Goal: Transaction & Acquisition: Book appointment/travel/reservation

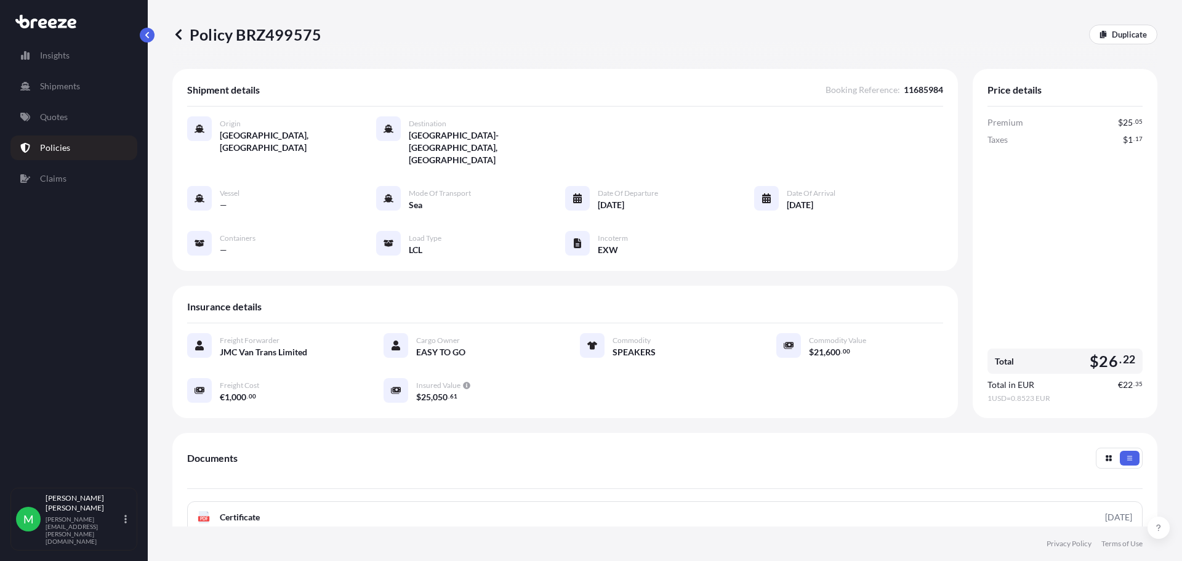
click at [147, 26] on div "Insights Shipments Quotes Policies Claims M [PERSON_NAME] [PERSON_NAME][EMAIL_A…" at bounding box center [74, 280] width 148 height 561
click at [55, 111] on p "Quotes" at bounding box center [54, 117] width 28 height 12
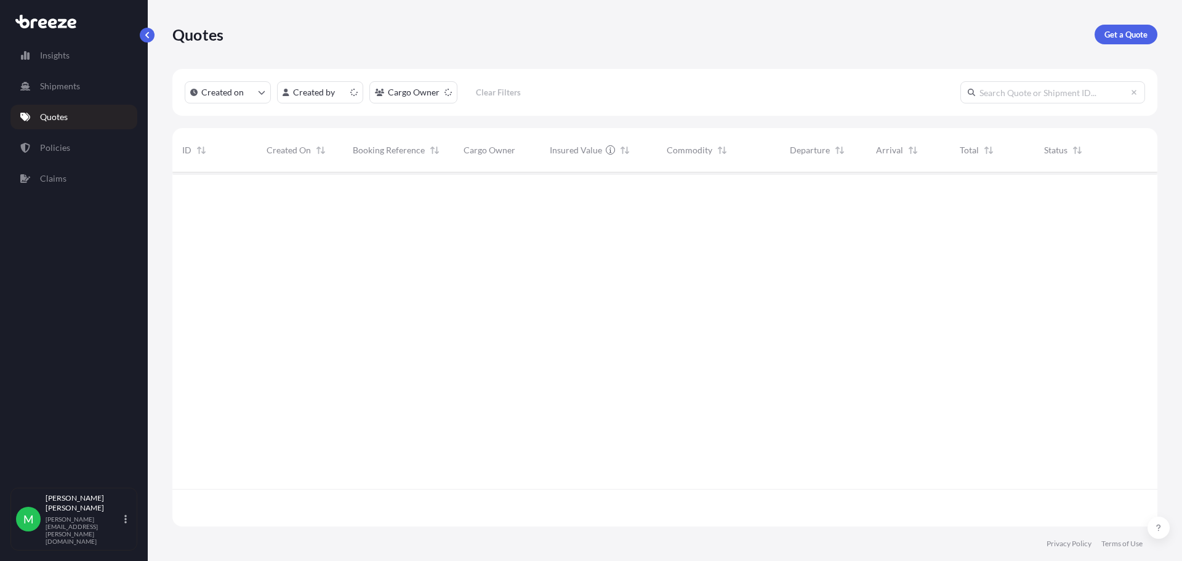
scroll to position [352, 976]
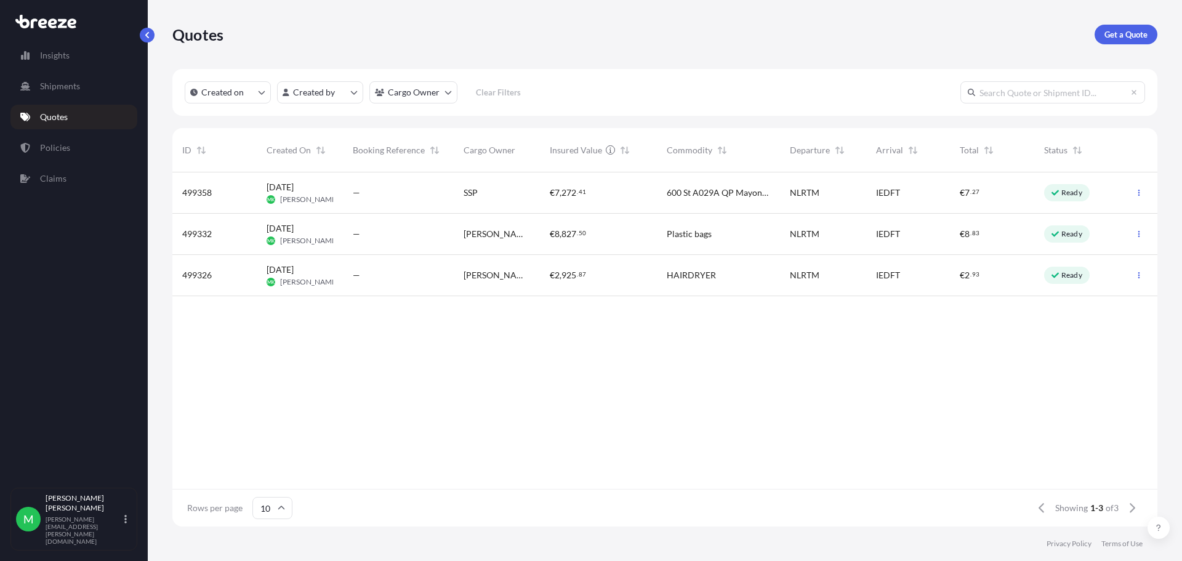
click at [70, 17] on icon at bounding box center [45, 22] width 61 height 14
click at [56, 56] on p "Insights" at bounding box center [55, 55] width 30 height 12
select select "2025"
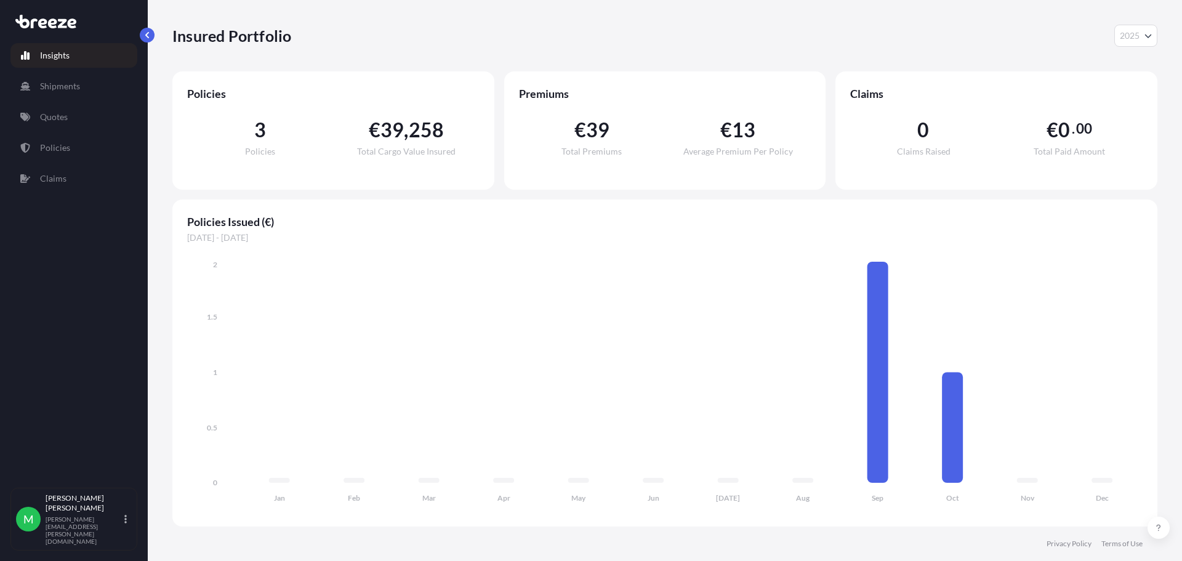
click at [62, 51] on p "Insights" at bounding box center [55, 55] width 30 height 12
click at [67, 63] on link "Insights" at bounding box center [73, 55] width 127 height 25
click at [93, 123] on link "Quotes" at bounding box center [73, 117] width 127 height 25
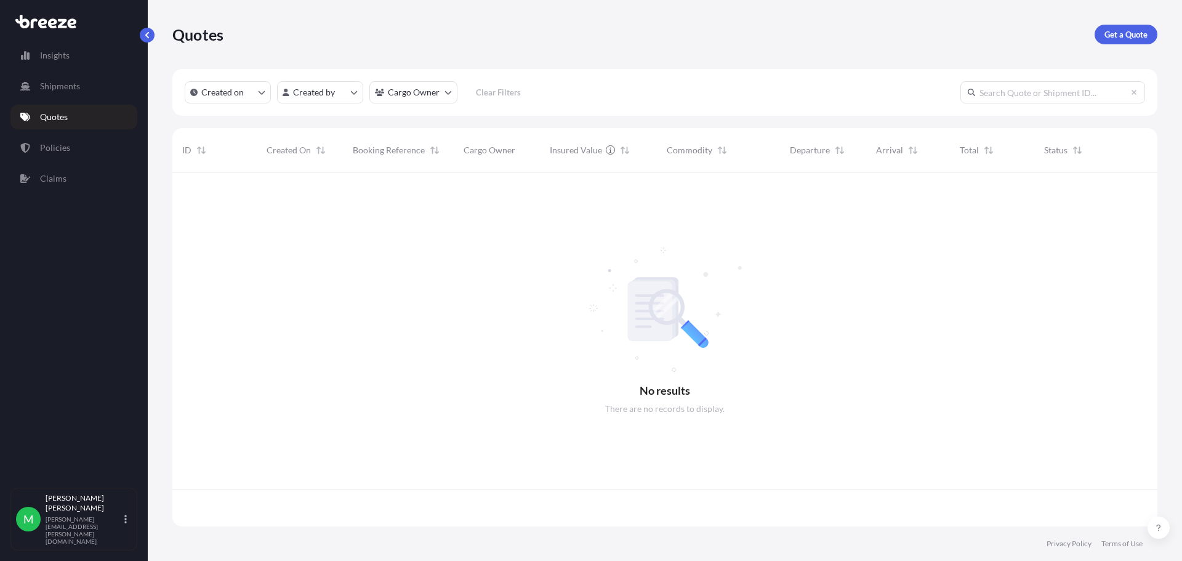
scroll to position [352, 976]
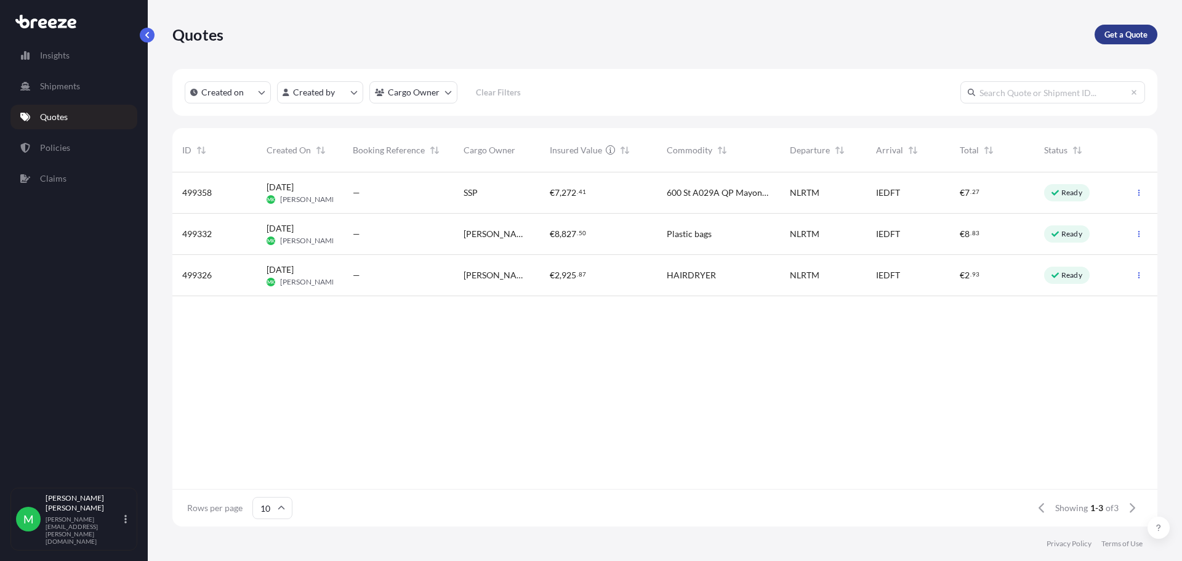
click at [1125, 30] on p "Get a Quote" at bounding box center [1126, 34] width 43 height 12
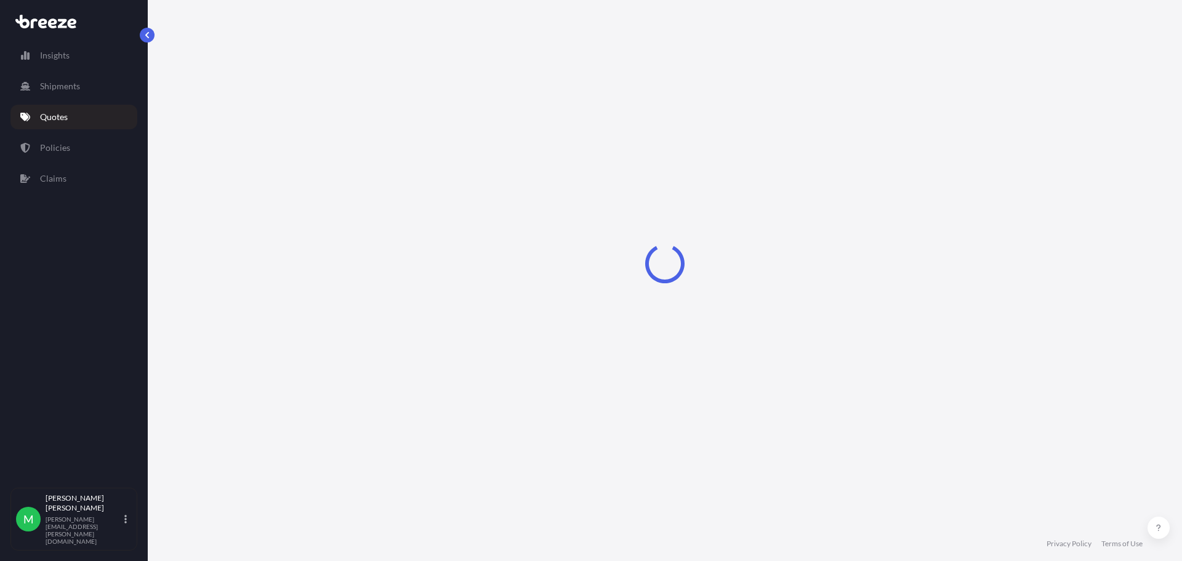
select select "Sea"
select select "1"
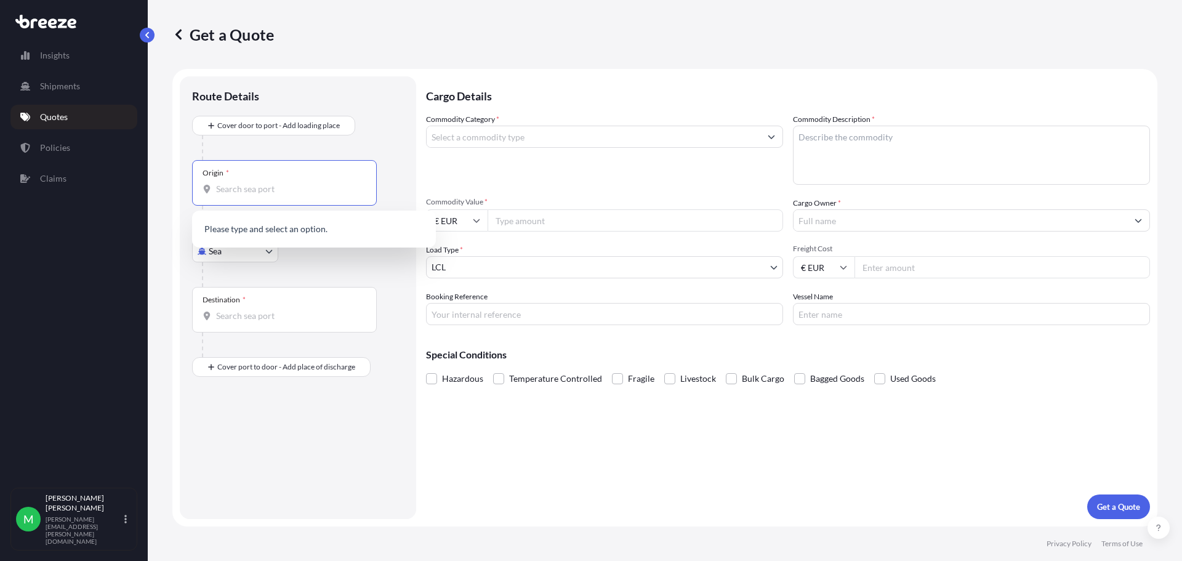
click at [282, 183] on input "Origin *" at bounding box center [288, 189] width 145 height 12
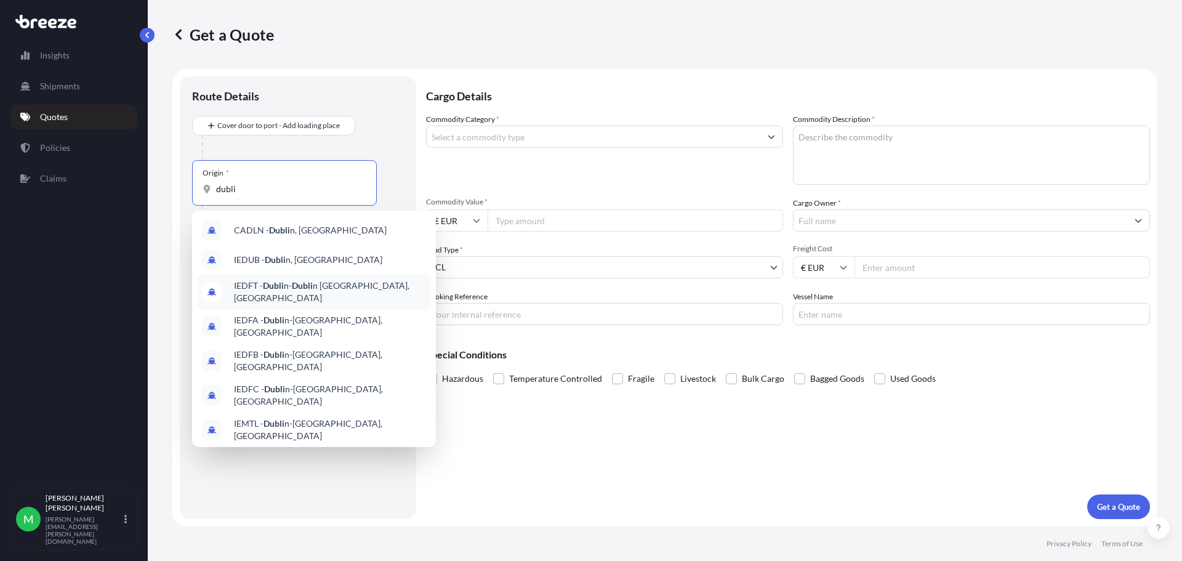
click at [336, 287] on span "IEDFT - Dubli n- [GEOGRAPHIC_DATA], [GEOGRAPHIC_DATA]" at bounding box center [330, 292] width 192 height 25
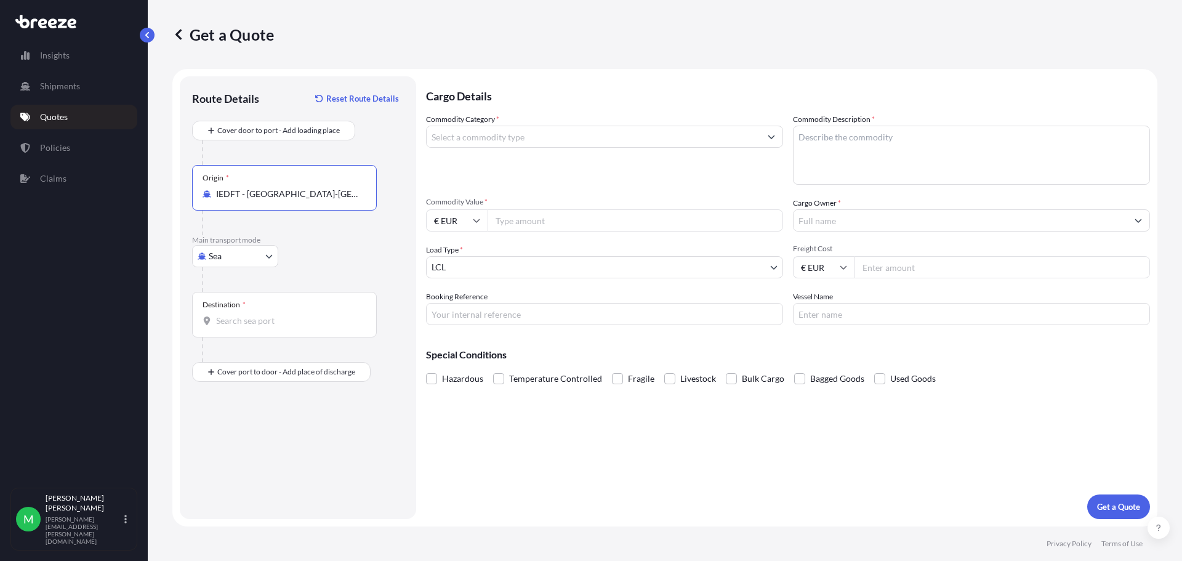
type input "IEDFT - [GEOGRAPHIC_DATA]-[GEOGRAPHIC_DATA], [GEOGRAPHIC_DATA]"
click at [240, 325] on input "Destination *" at bounding box center [288, 321] width 145 height 12
type input "NLRTM - [GEOGRAPHIC_DATA], [GEOGRAPHIC_DATA]"
click at [568, 139] on input "Commodity Category *" at bounding box center [594, 137] width 334 height 22
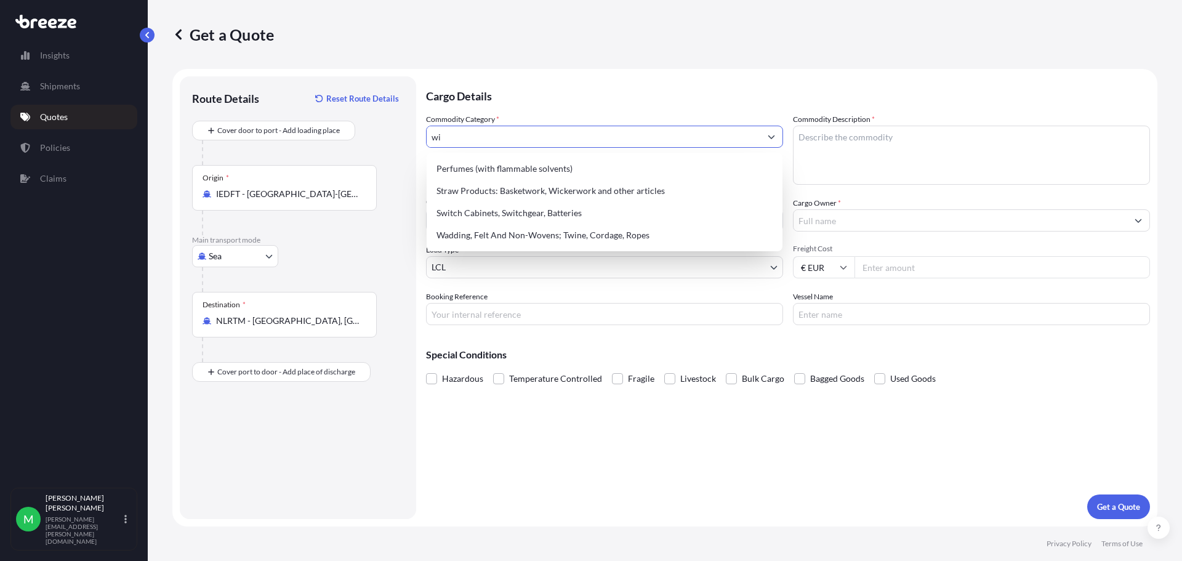
type input "w"
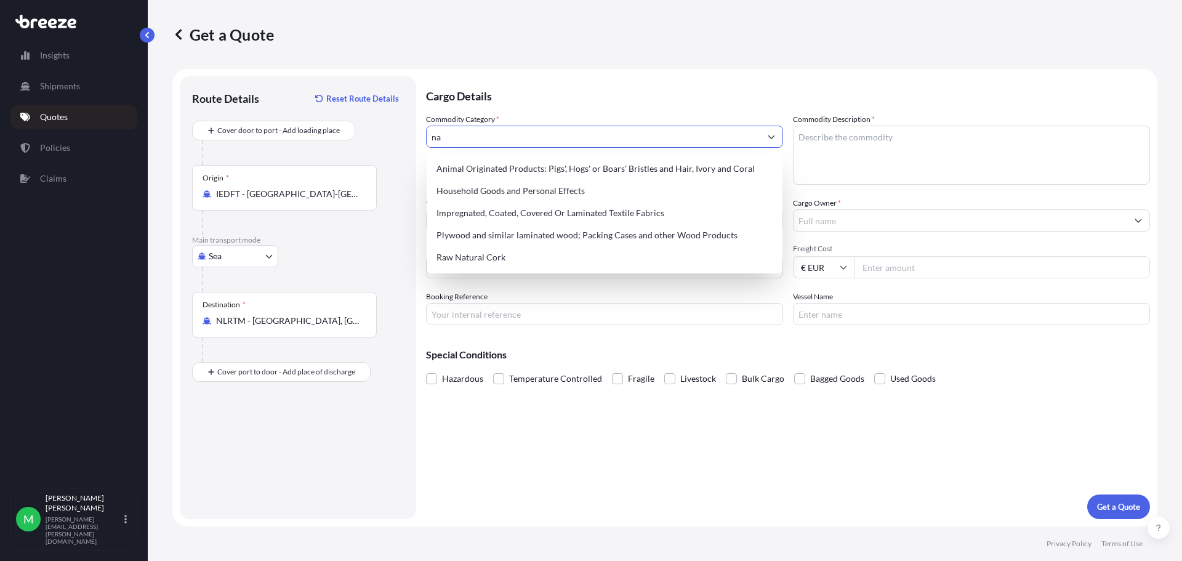
type input "n"
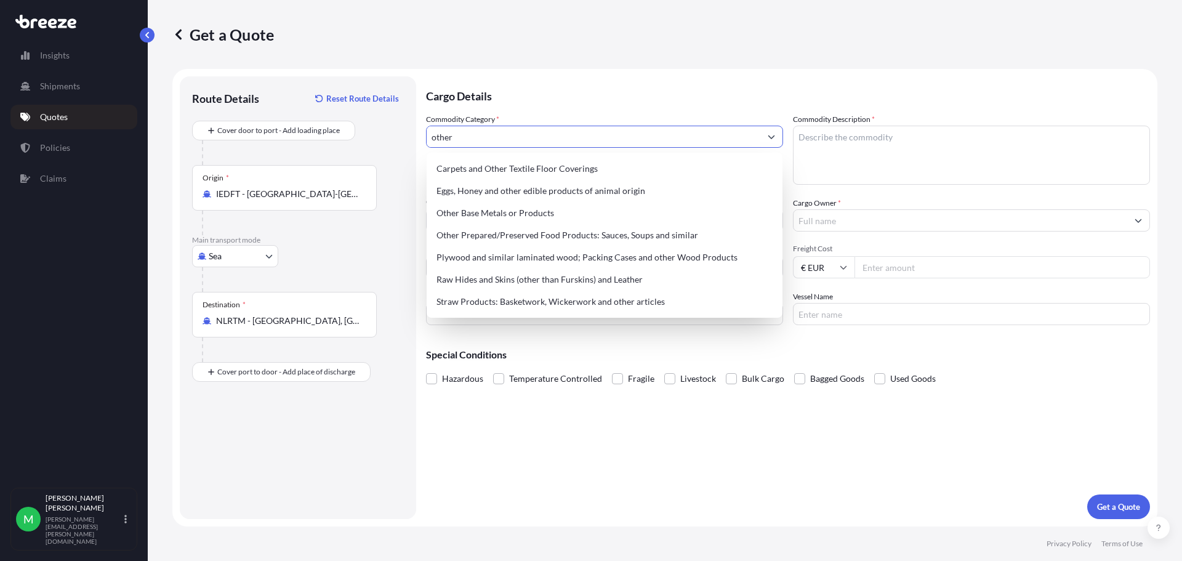
click at [768, 137] on icon "Show suggestions" at bounding box center [771, 136] width 7 height 7
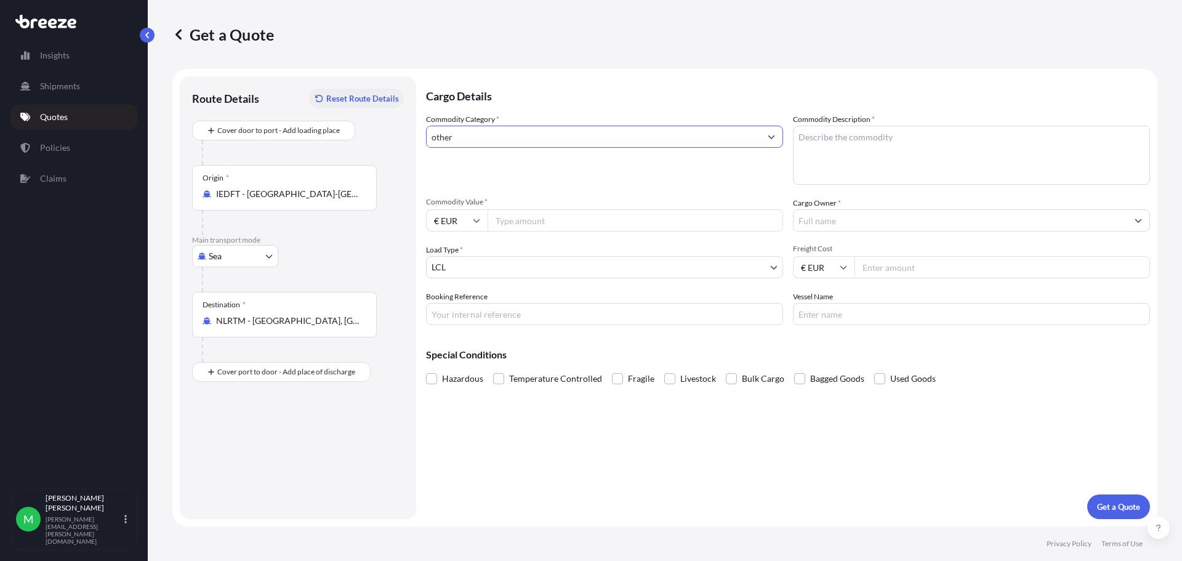
drag, startPoint x: 731, startPoint y: 134, endPoint x: 371, endPoint y: 98, distance: 361.4
click at [371, 98] on form "Route Details Reset Route Details Cover door to port - Add loading place Place …" at bounding box center [664, 298] width 985 height 458
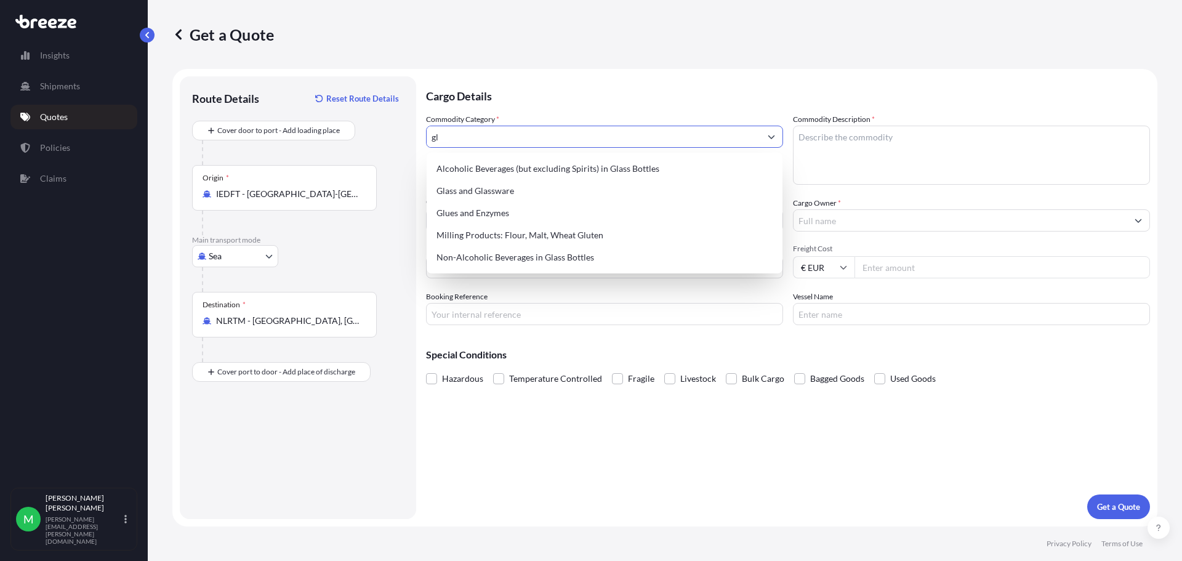
type input "g"
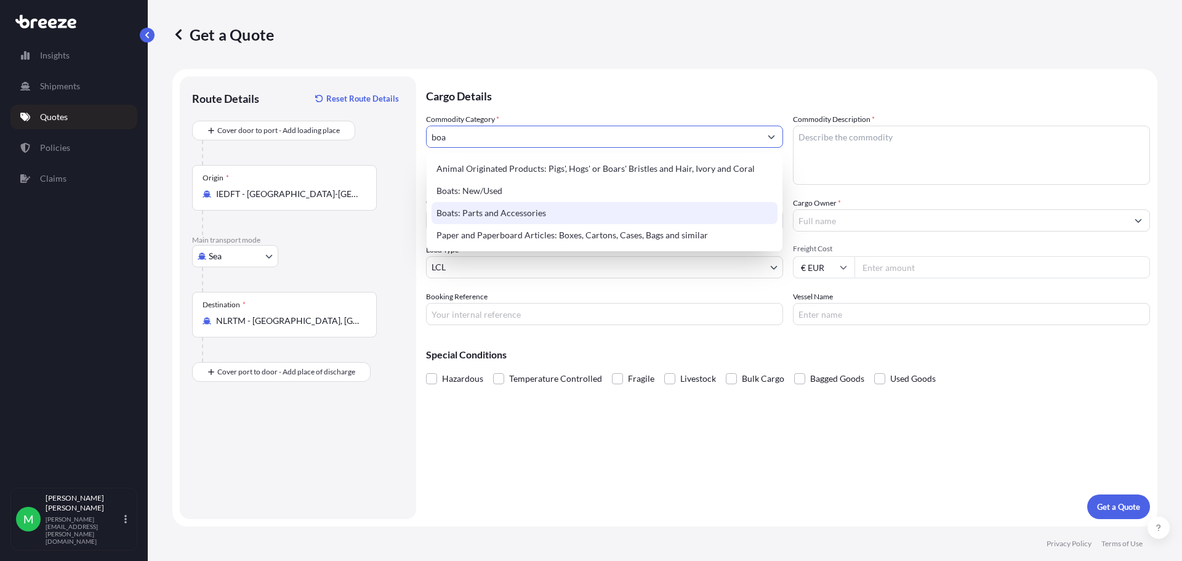
click at [582, 222] on div "Boats: Parts and Accessories" at bounding box center [605, 213] width 346 height 22
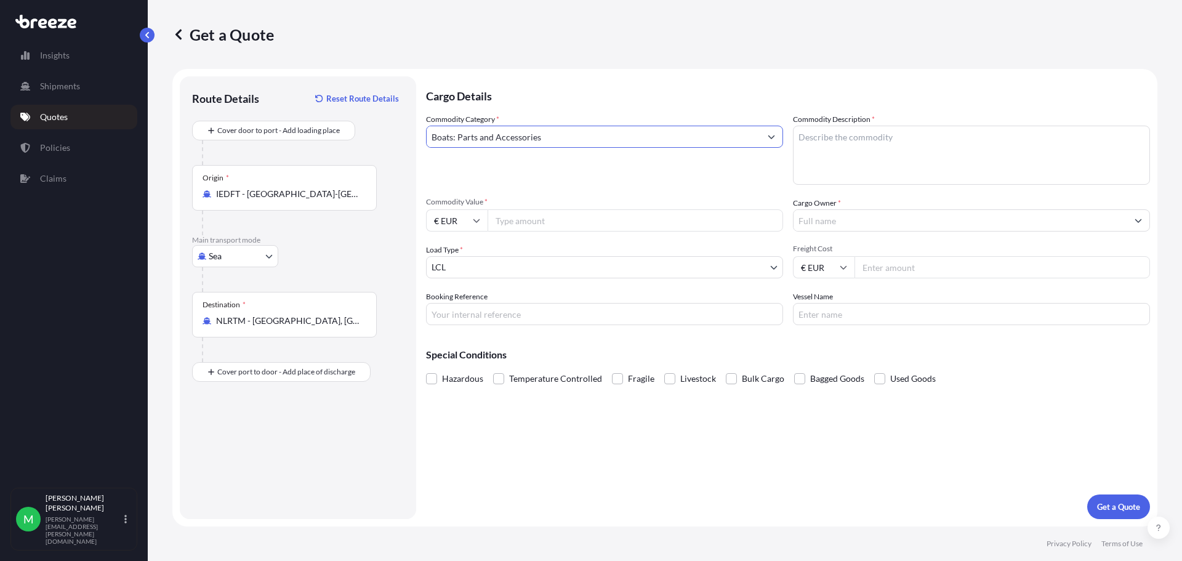
type input "Boats: Parts and Accessories"
click at [954, 151] on textarea "Commodity Description *" at bounding box center [971, 155] width 357 height 59
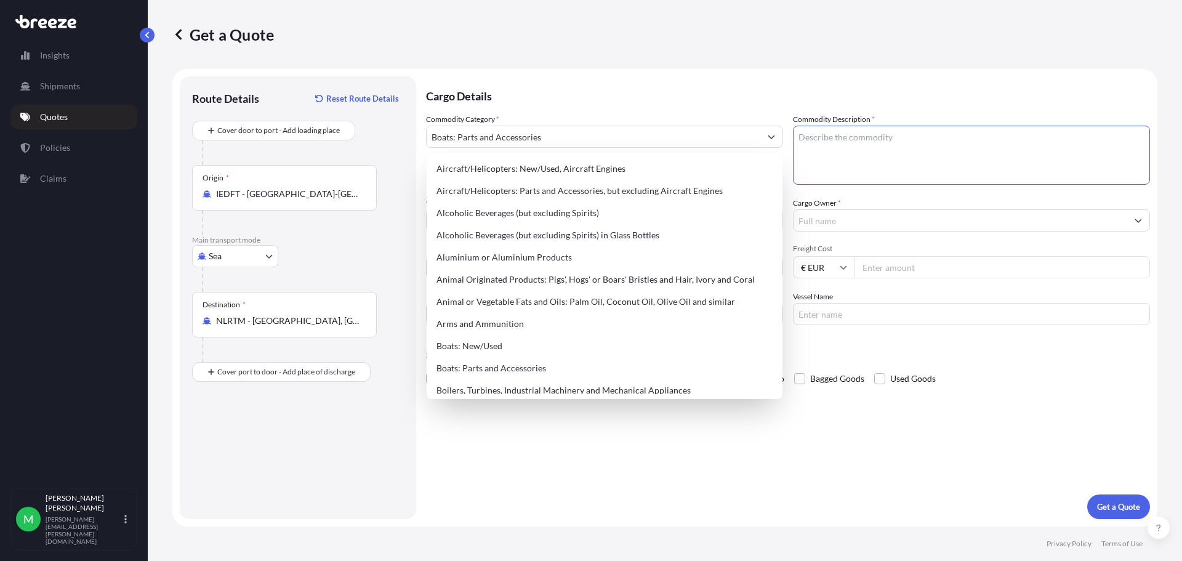
paste textarea "wind-[PERSON_NAME] for nautical boats"
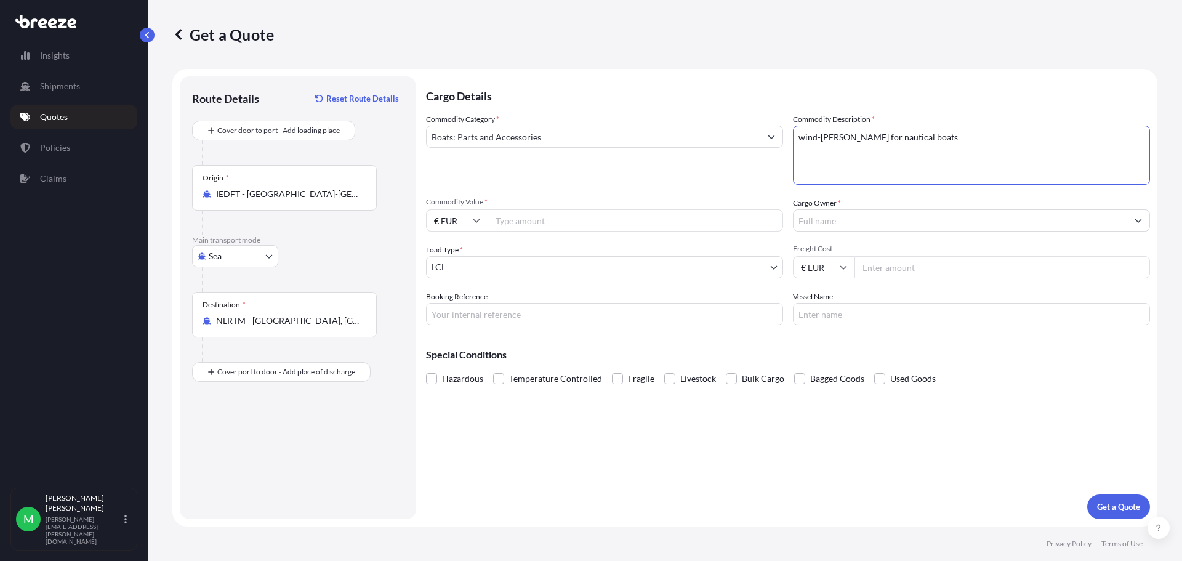
type textarea "wind-[PERSON_NAME] for nautical boats"
click at [565, 222] on input "Commodity Value *" at bounding box center [636, 220] width 296 height 22
paste input "22230"
type input "22230"
click at [847, 220] on input "Cargo Owner *" at bounding box center [961, 220] width 334 height 22
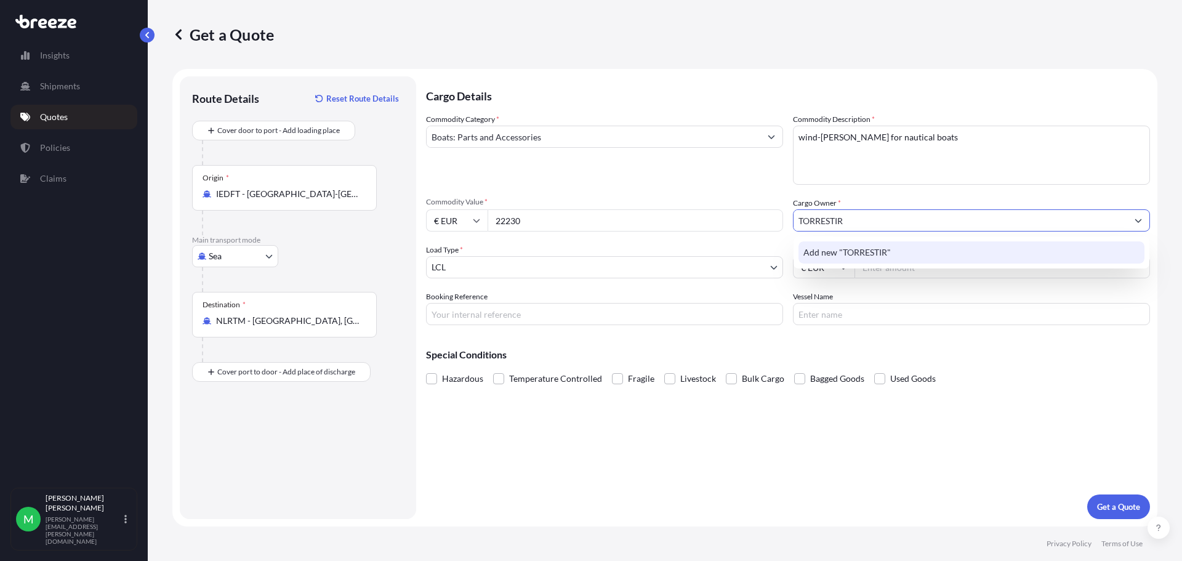
click at [886, 253] on span "Add new "TORRESTIR"" at bounding box center [847, 252] width 87 height 12
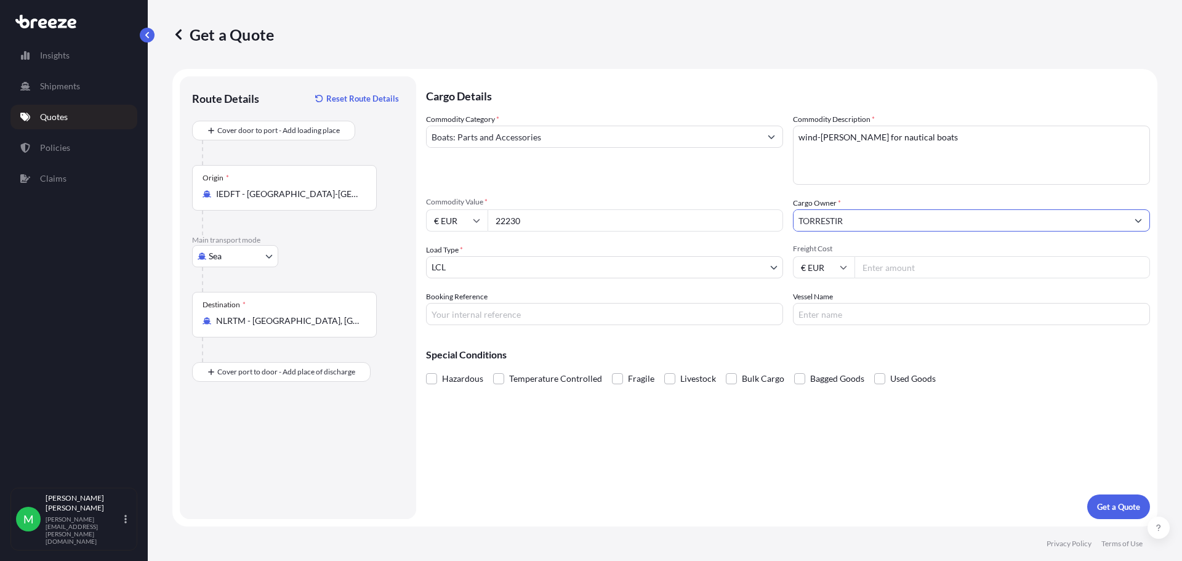
type input "TORRESTIR"
click at [903, 270] on input "Freight Cost" at bounding box center [1003, 267] width 296 height 22
paste input "1725"
type input "1725"
click at [617, 379] on span at bounding box center [617, 378] width 11 height 11
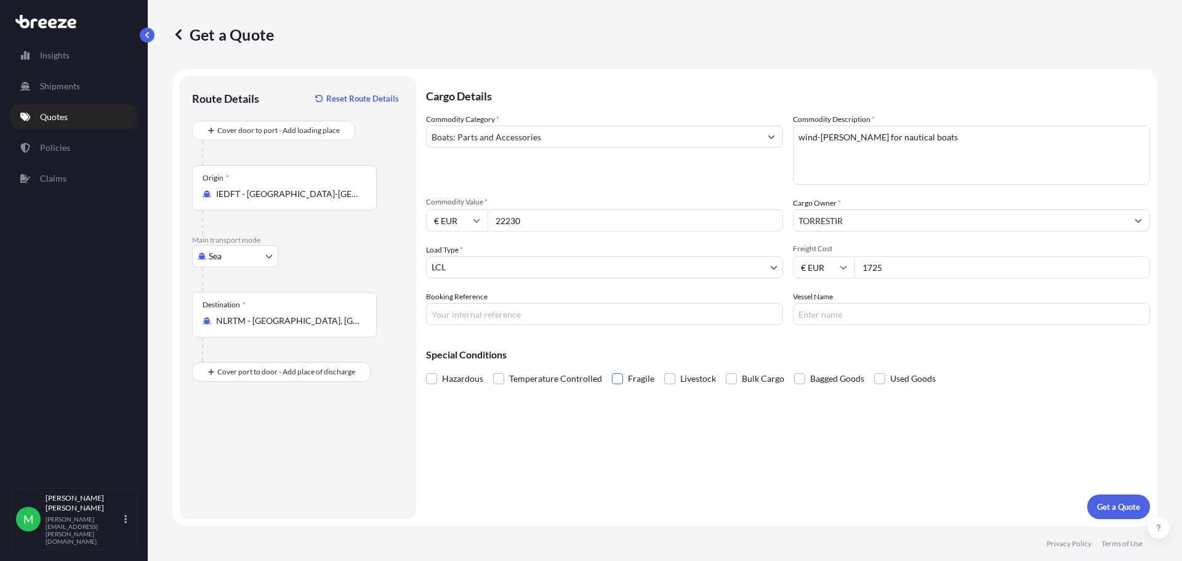
click at [612, 369] on input "Fragile" at bounding box center [612, 369] width 0 height 0
click at [1113, 506] on p "Get a Quote" at bounding box center [1118, 507] width 43 height 12
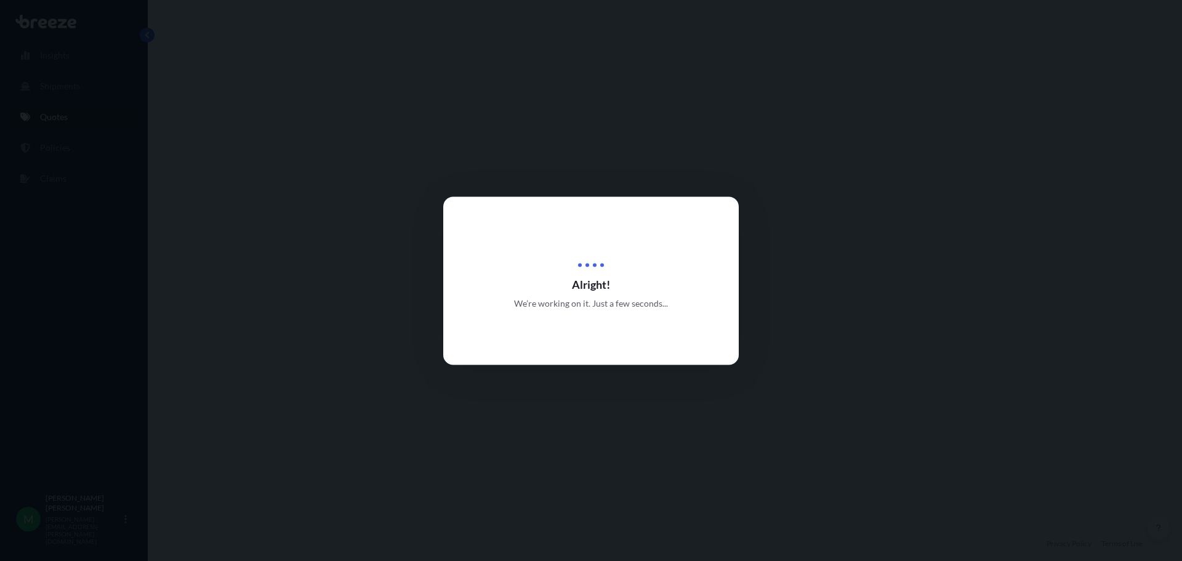
select select "Sea"
select select "1"
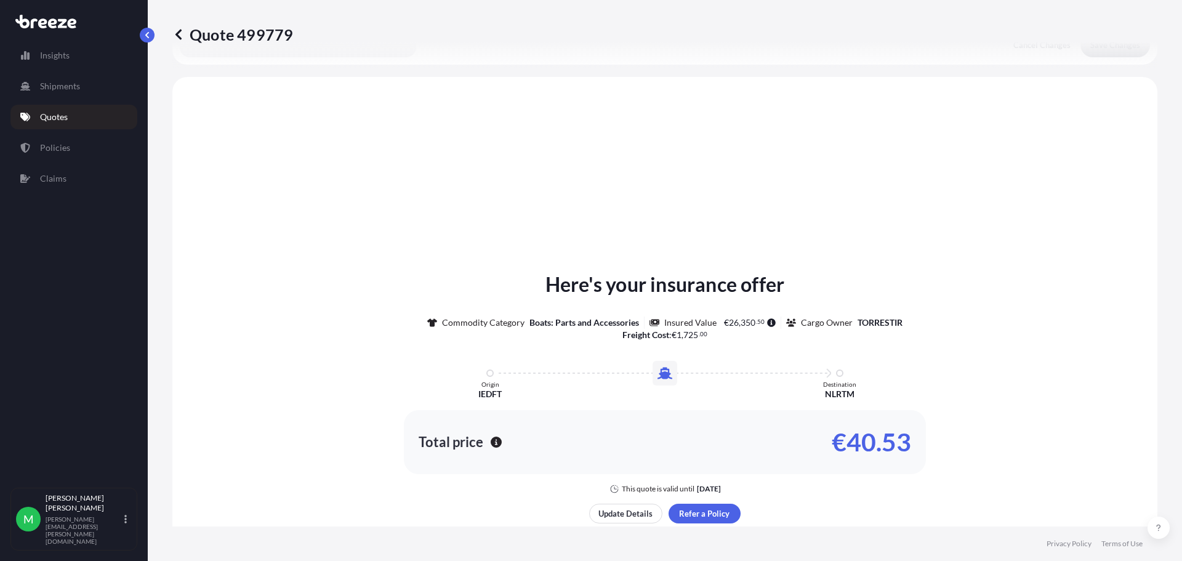
scroll to position [371, 0]
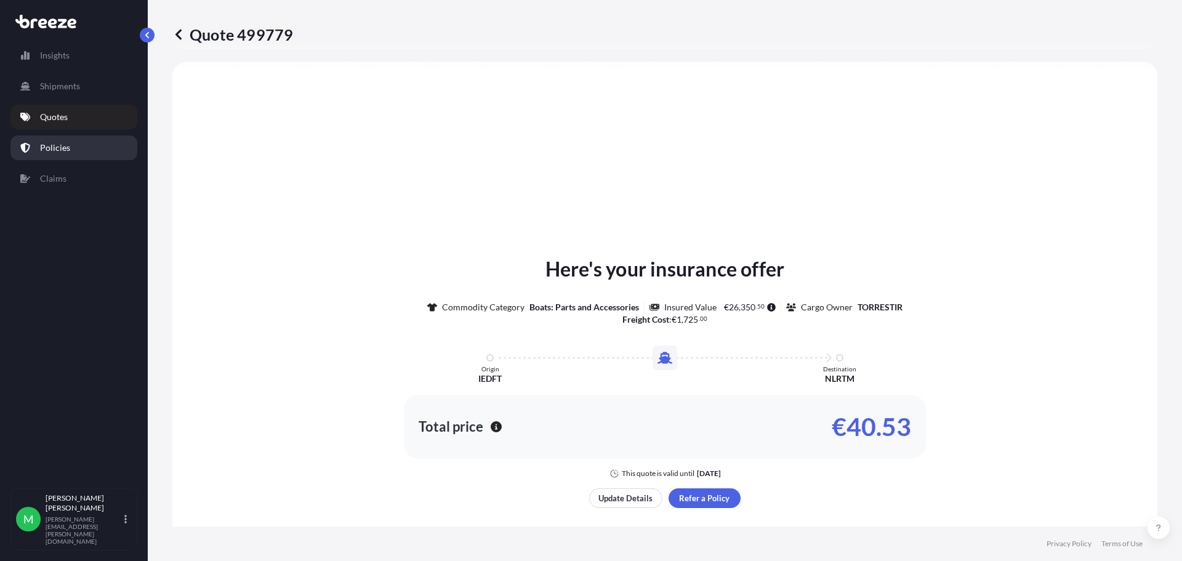
click at [54, 142] on p "Policies" at bounding box center [55, 148] width 30 height 12
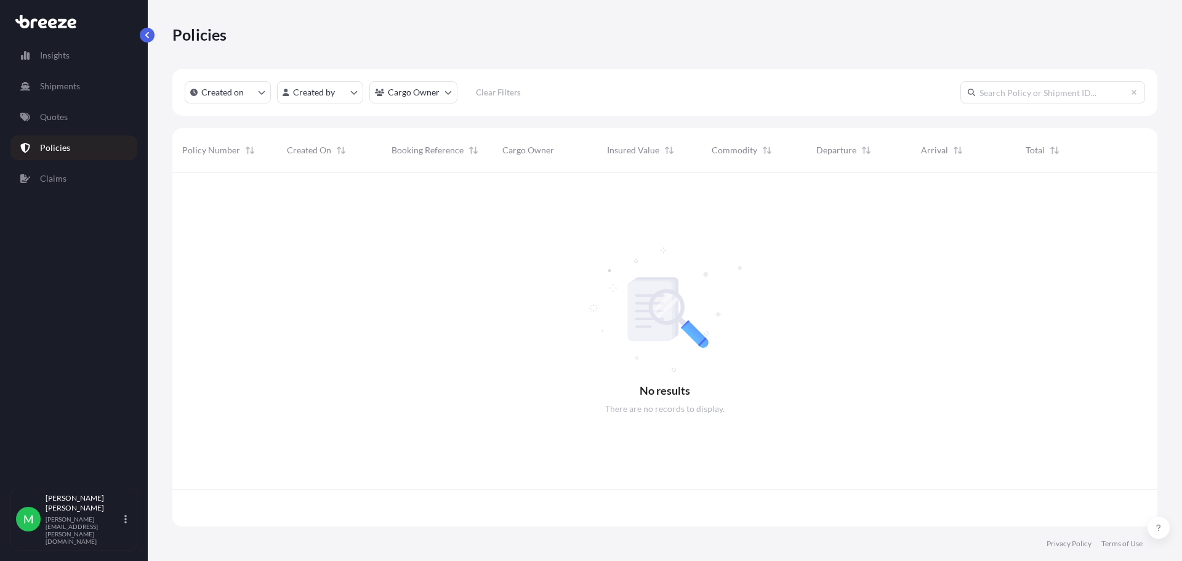
scroll to position [352, 976]
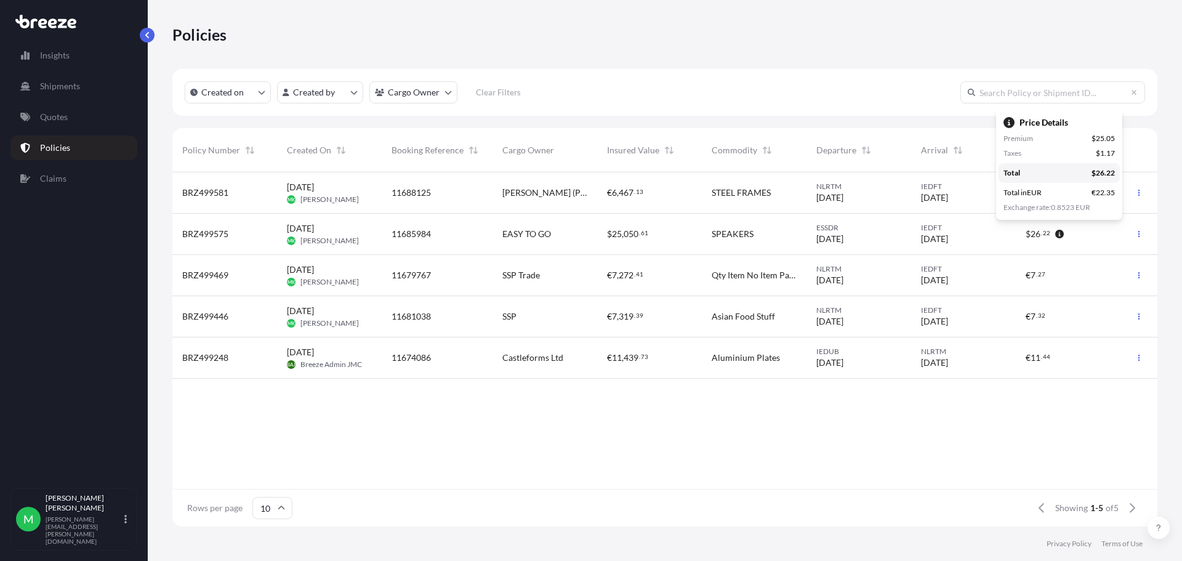
click at [1059, 237] on icon "button" at bounding box center [1059, 234] width 9 height 9
